Goal: Contribute content: Contribute content

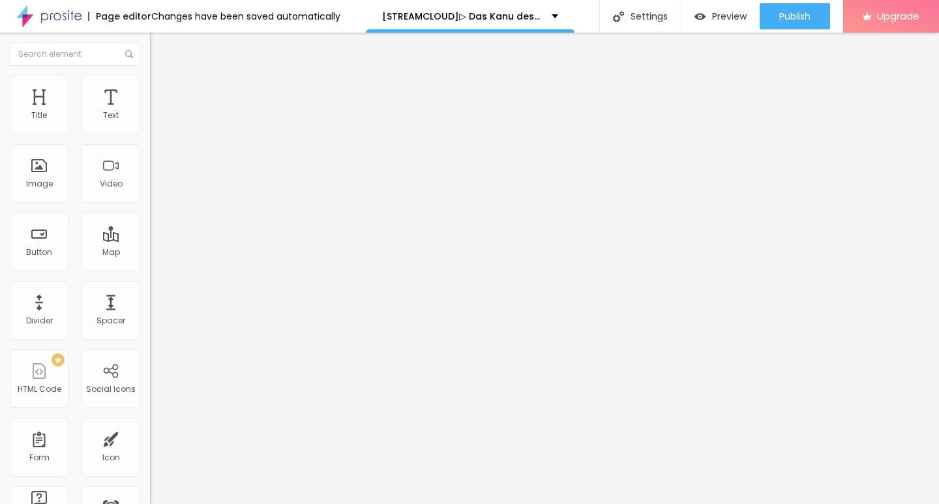
click at [150, 112] on span "Add image" at bounding box center [176, 106] width 53 height 11
click at [150, 267] on input "https://" at bounding box center [228, 260] width 157 height 13
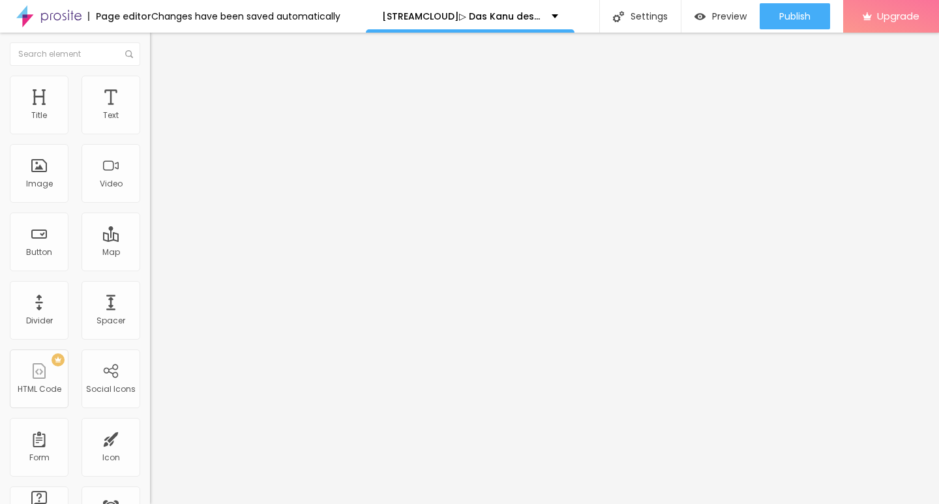
click at [150, 267] on input "https://" at bounding box center [228, 260] width 157 height 13
paste input "[DOMAIN_NAME]/de/movie/1233066/das-kanu-des-manitu-alboo"
type input "[URL][DOMAIN_NAME]"
click at [160, 50] on img "button" at bounding box center [165, 47] width 10 height 10
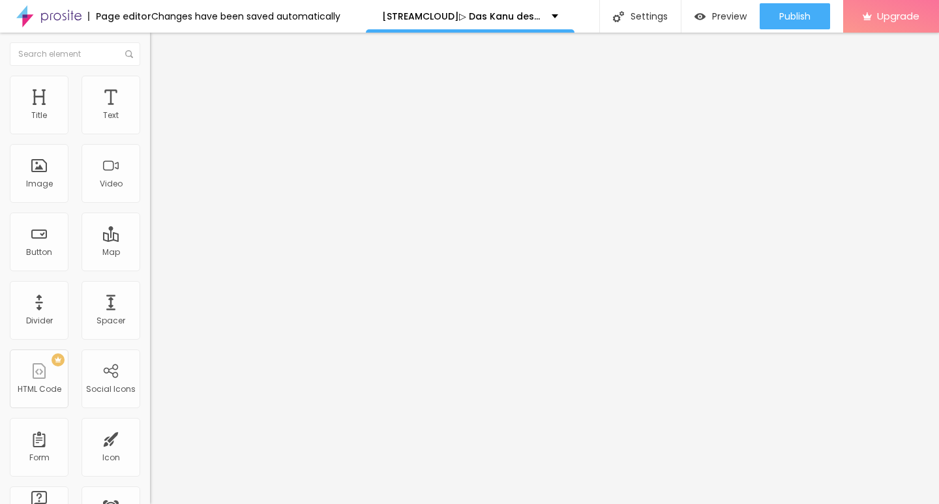
scroll to position [0, 0]
click at [150, 110] on div "Text" at bounding box center [225, 106] width 150 height 8
click at [150, 123] on input "Click me" at bounding box center [228, 116] width 157 height 13
paste input "KLICKEN SIE HIER ▶️ Das Kanu des Manitu 2025 [Kostenlos]"
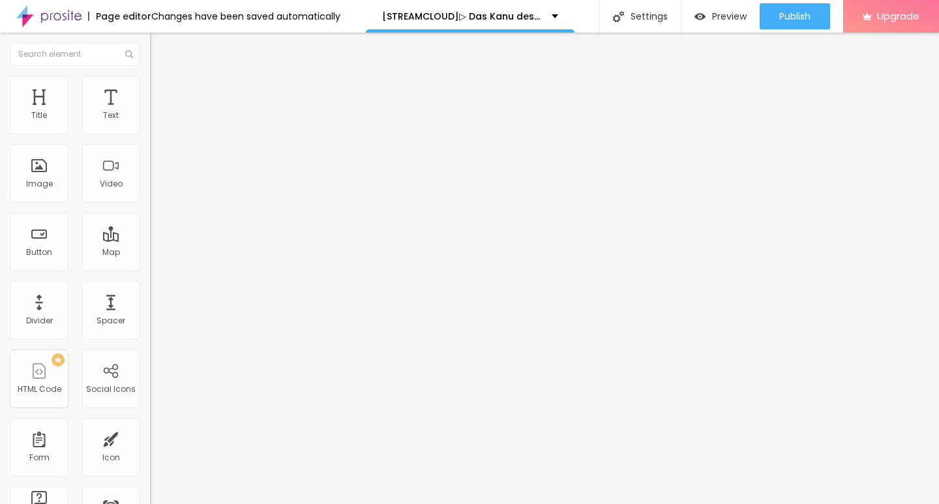
type input "KLICKEN SIE HIER ▶️ Das Kanu des Manitu 2025 [Kostenlos]"
click at [150, 147] on div "Align" at bounding box center [225, 143] width 150 height 8
click at [150, 156] on img at bounding box center [154, 151] width 9 height 9
click at [150, 269] on input "https://" at bounding box center [228, 262] width 157 height 13
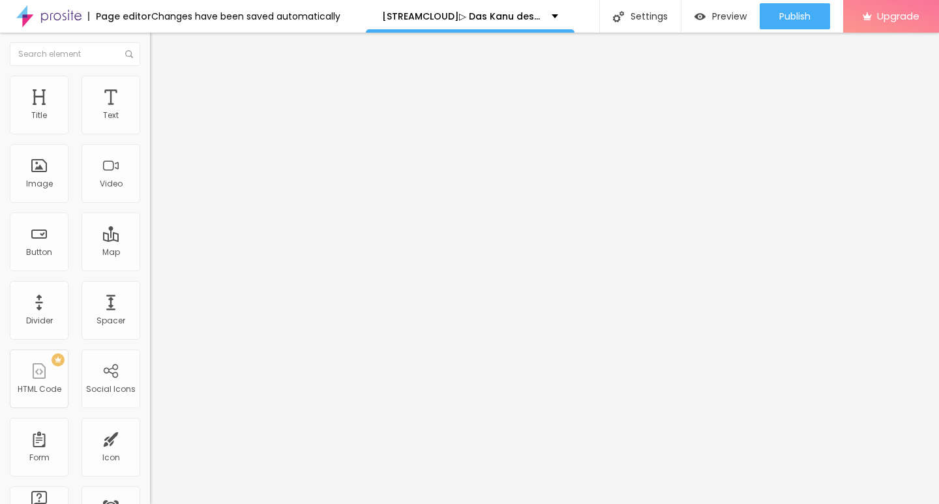
paste input "[DOMAIN_NAME]/de/movie/1233066/das-kanu-des-manitu-alboo"
type input "[URL][DOMAIN_NAME]"
click at [160, 44] on img "button" at bounding box center [165, 47] width 10 height 10
click at [150, 123] on input "Click me" at bounding box center [228, 116] width 157 height 13
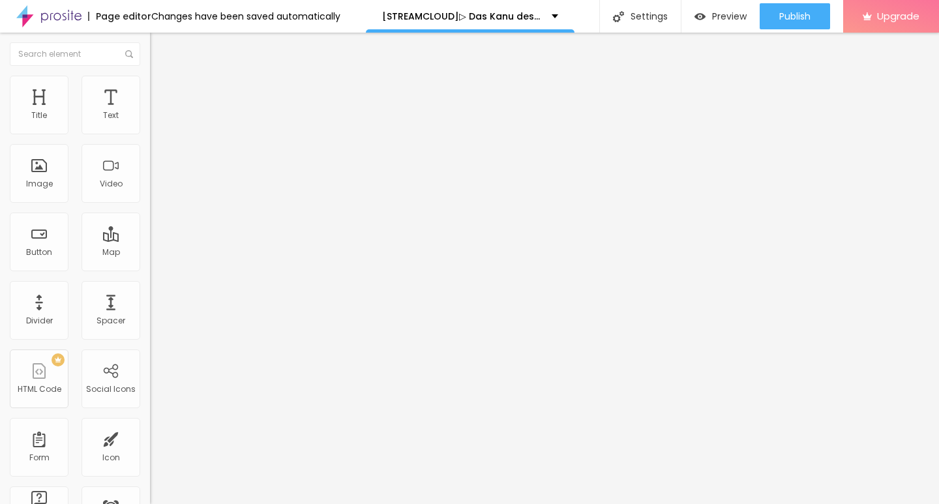
paste input "KLICKEN SIE HIER ▶️ Das Kanu des Manitu 2025 Deutsch [1080p]"
type input "KLICKEN SIE HIER ▶️ Das Kanu des Manitu 2025 Deutsch [1080p]"
click at [150, 269] on input "https://" at bounding box center [228, 262] width 157 height 13
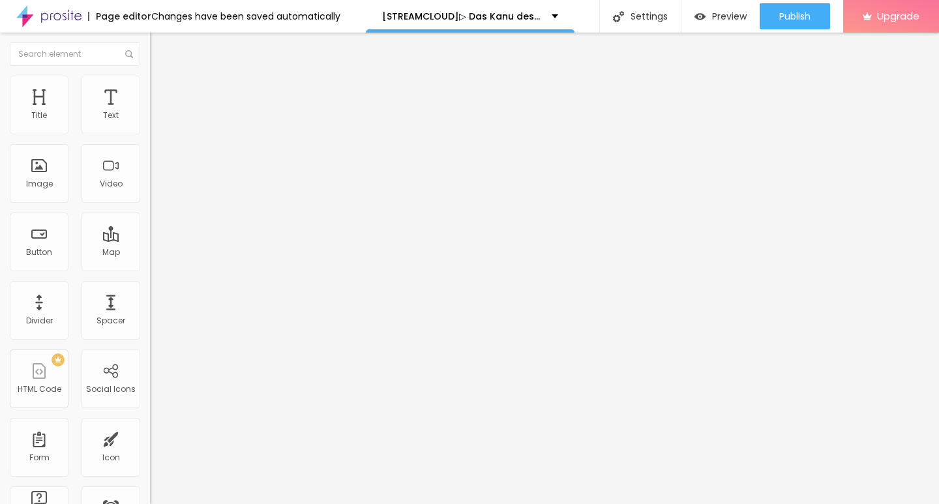
paste input "[DOMAIN_NAME]/de/movie/1233066/das-kanu-des-manitu-alboo"
type input "[URL][DOMAIN_NAME]"
click at [150, 123] on input "KLICKEN SIE HIER ▶️ Das Kanu des Manitu 2025 Deutsch [1080p]" at bounding box center [228, 116] width 157 height 13
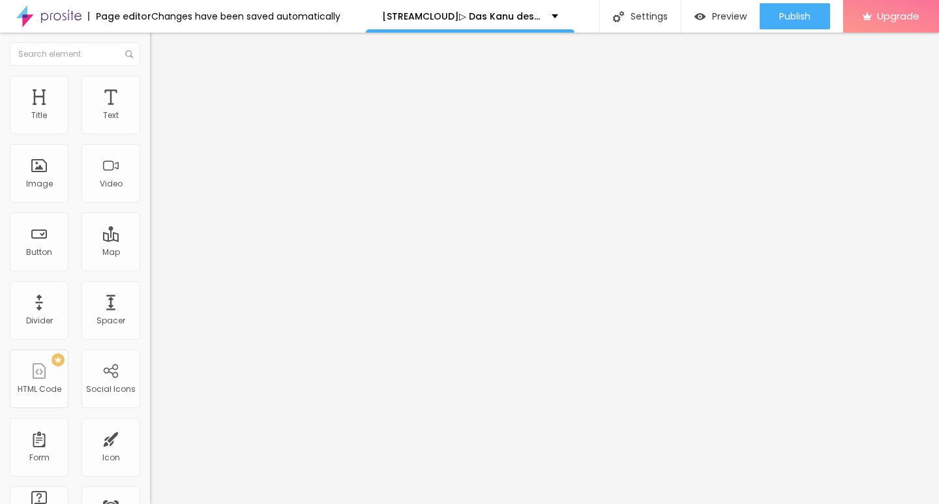
click at [150, 156] on img at bounding box center [154, 151] width 9 height 9
click at [160, 48] on img "button" at bounding box center [165, 47] width 10 height 10
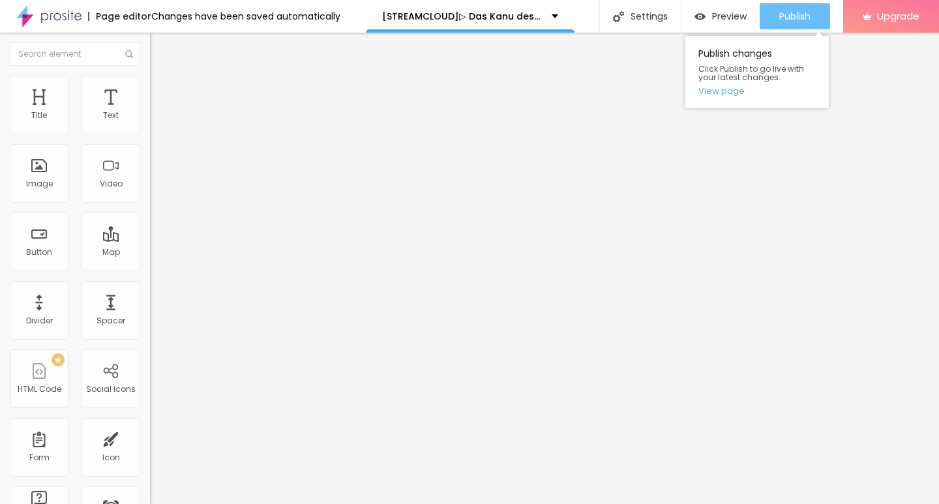
click at [791, 11] on span "Publish" at bounding box center [794, 16] width 31 height 10
click at [721, 89] on link "View page" at bounding box center [757, 91] width 117 height 8
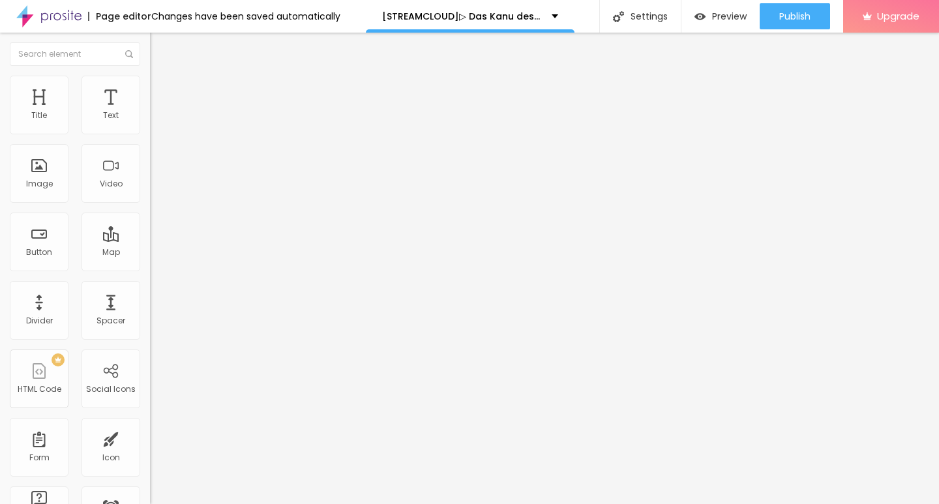
click at [59, 14] on img at bounding box center [48, 16] width 65 height 33
